Goal: Obtain resource: Obtain resource

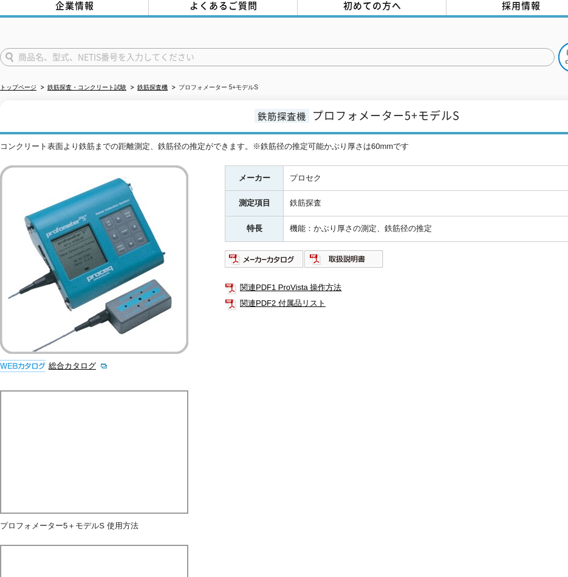
click at [286, 256] on img at bounding box center [265, 258] width 80 height 19
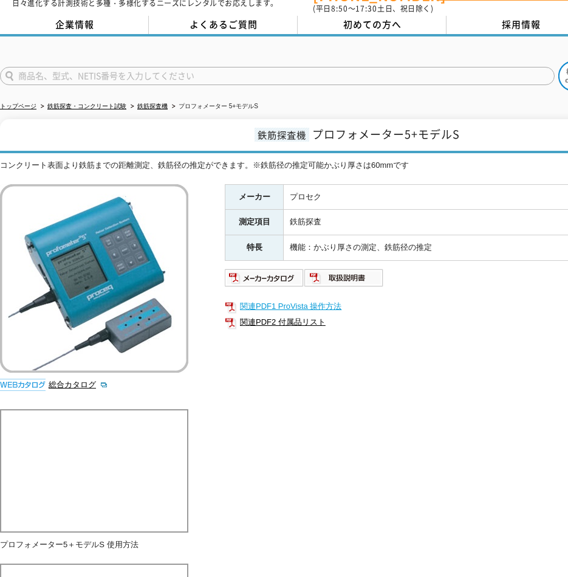
scroll to position [61, 0]
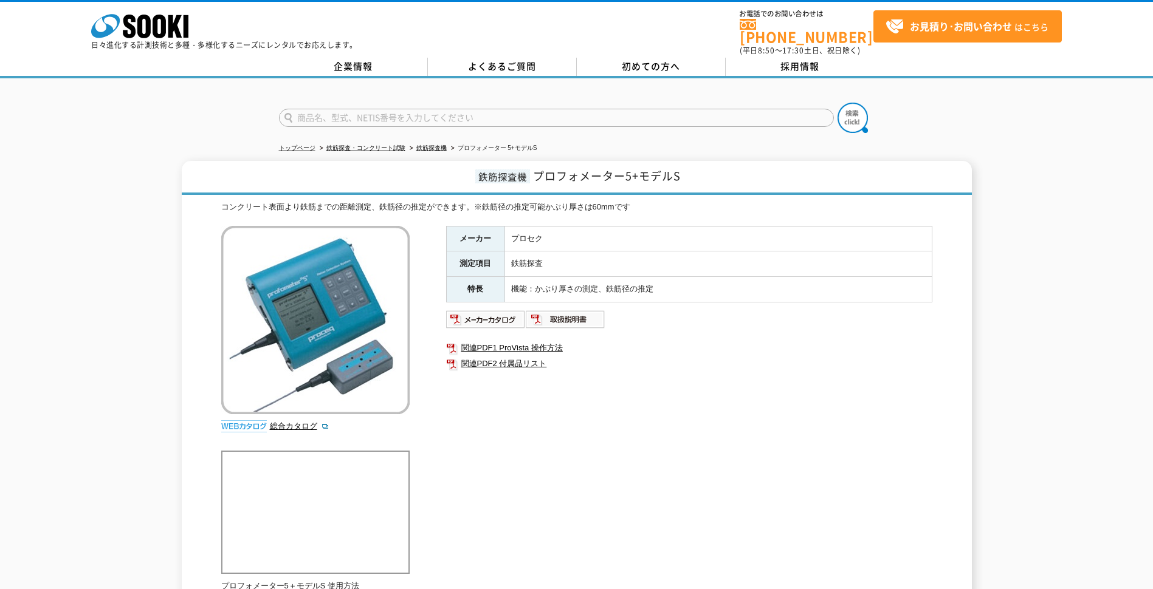
click at [771, 340] on link "関連PDF1 ProVista 操作方法" at bounding box center [689, 348] width 486 height 16
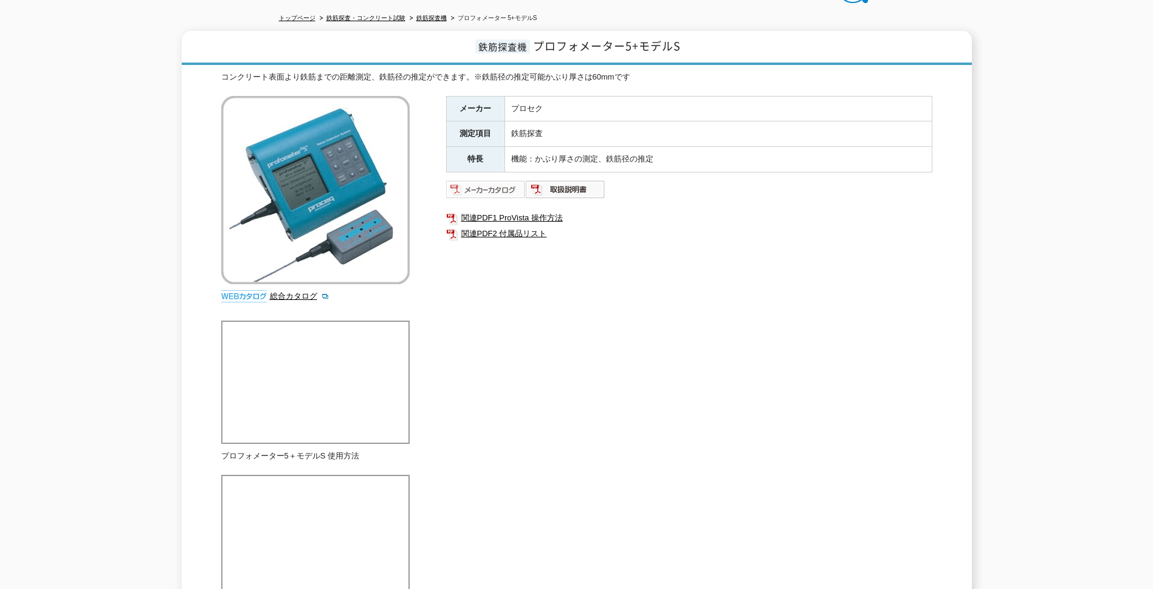
scroll to position [61, 0]
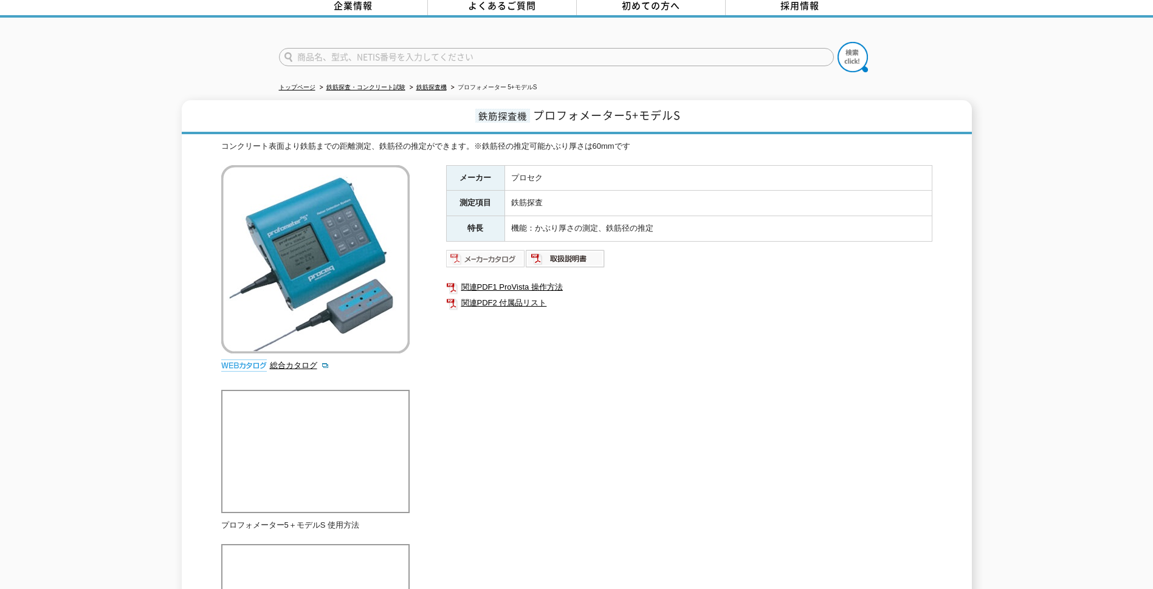
click at [481, 249] on img at bounding box center [486, 258] width 80 height 19
